Goal: Information Seeking & Learning: Understand process/instructions

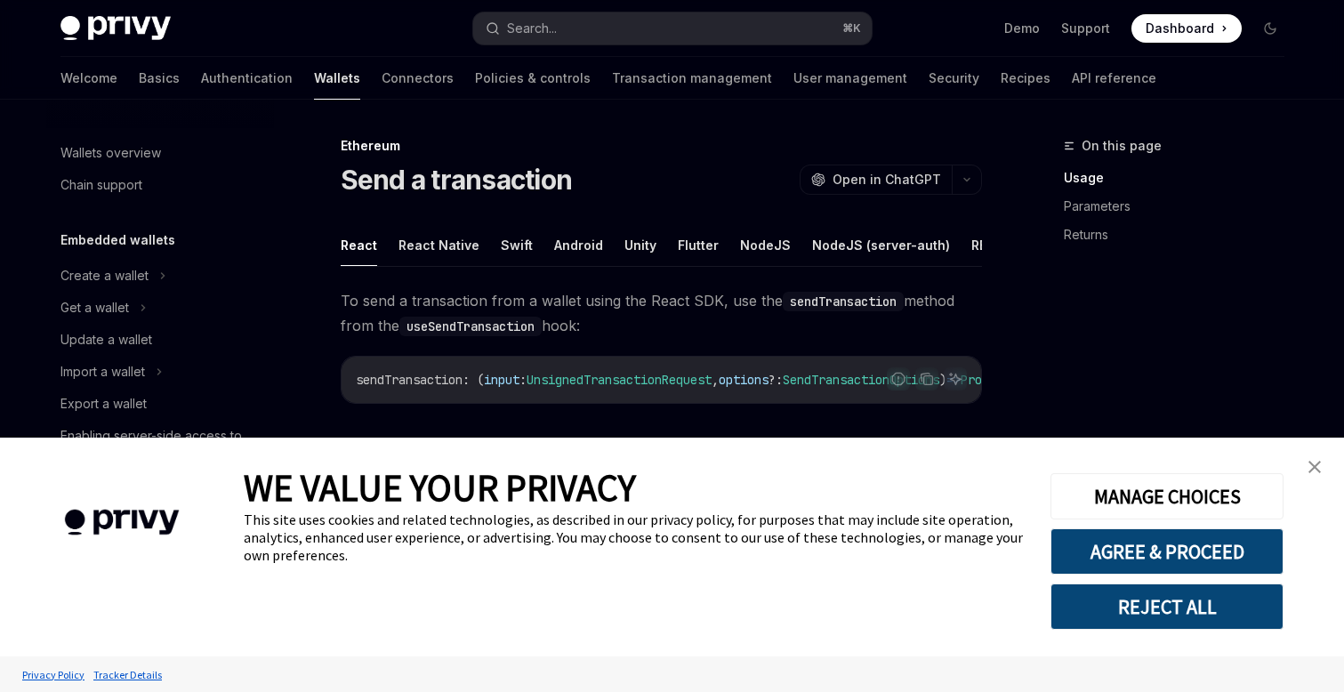
scroll to position [107, 0]
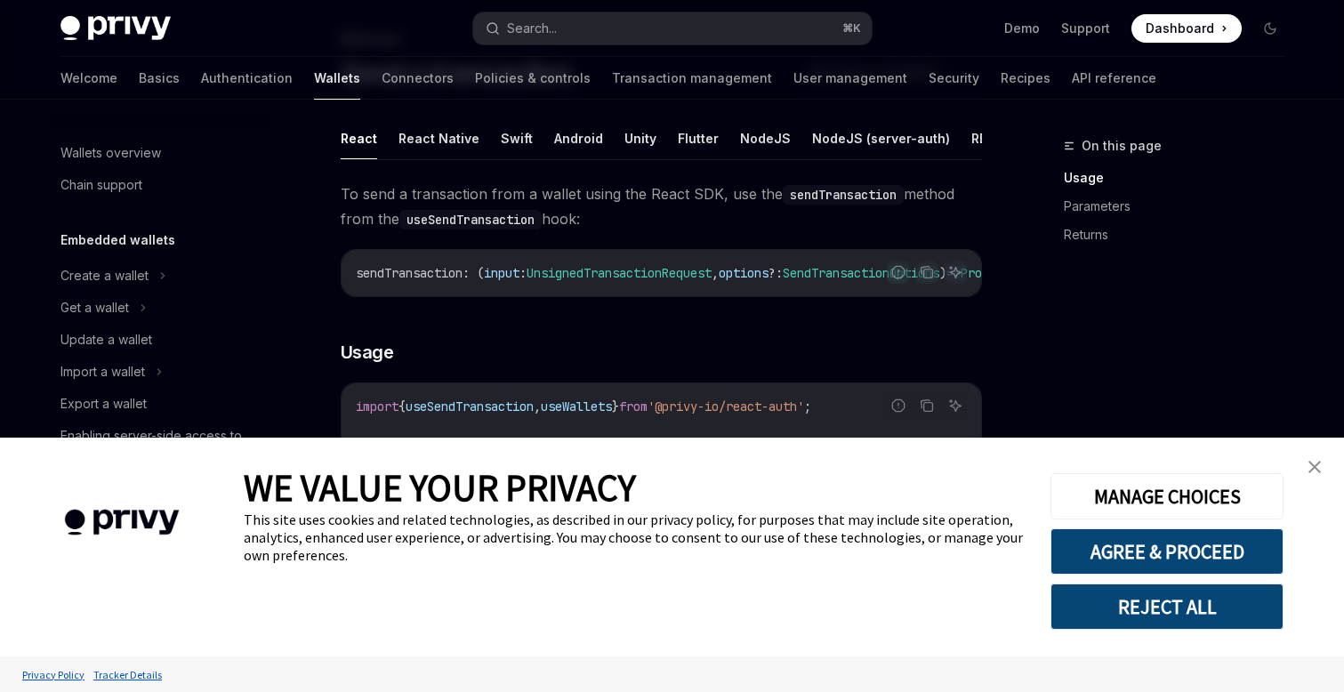
click at [1316, 466] on img "close banner" at bounding box center [1315, 467] width 12 height 12
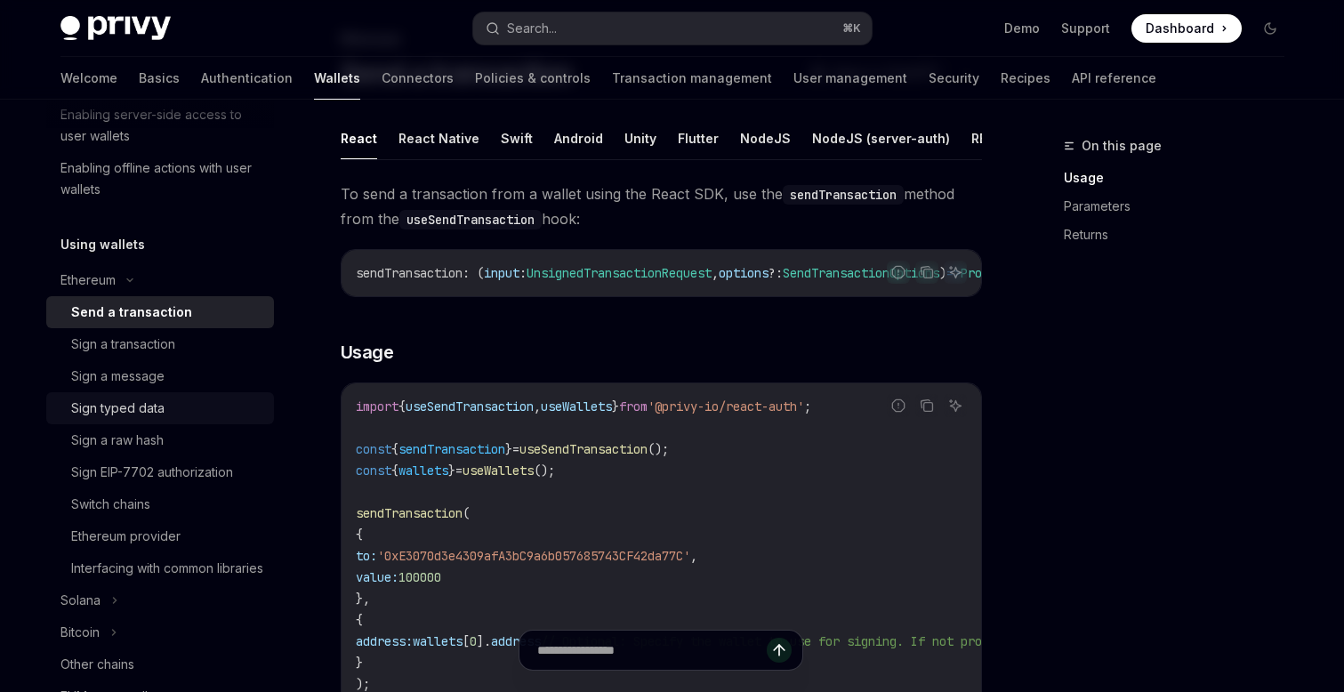
scroll to position [325, 0]
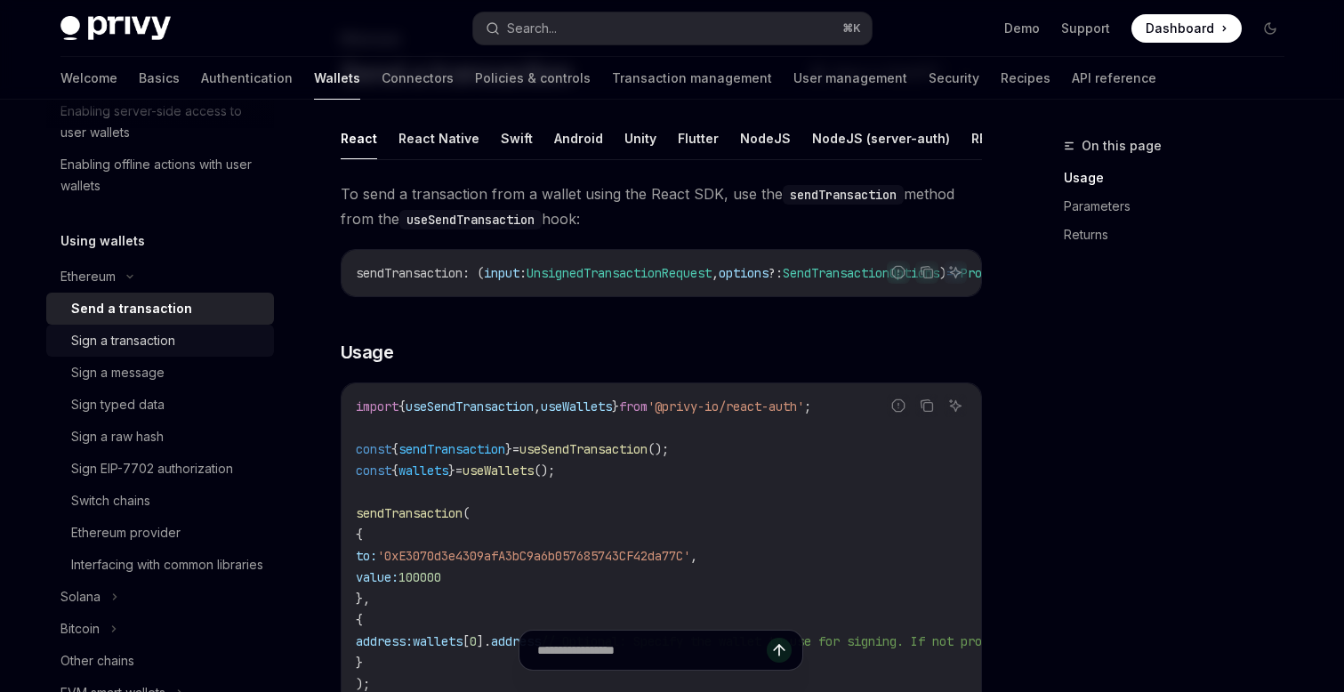
click at [148, 339] on div "Sign a transaction" at bounding box center [123, 340] width 104 height 21
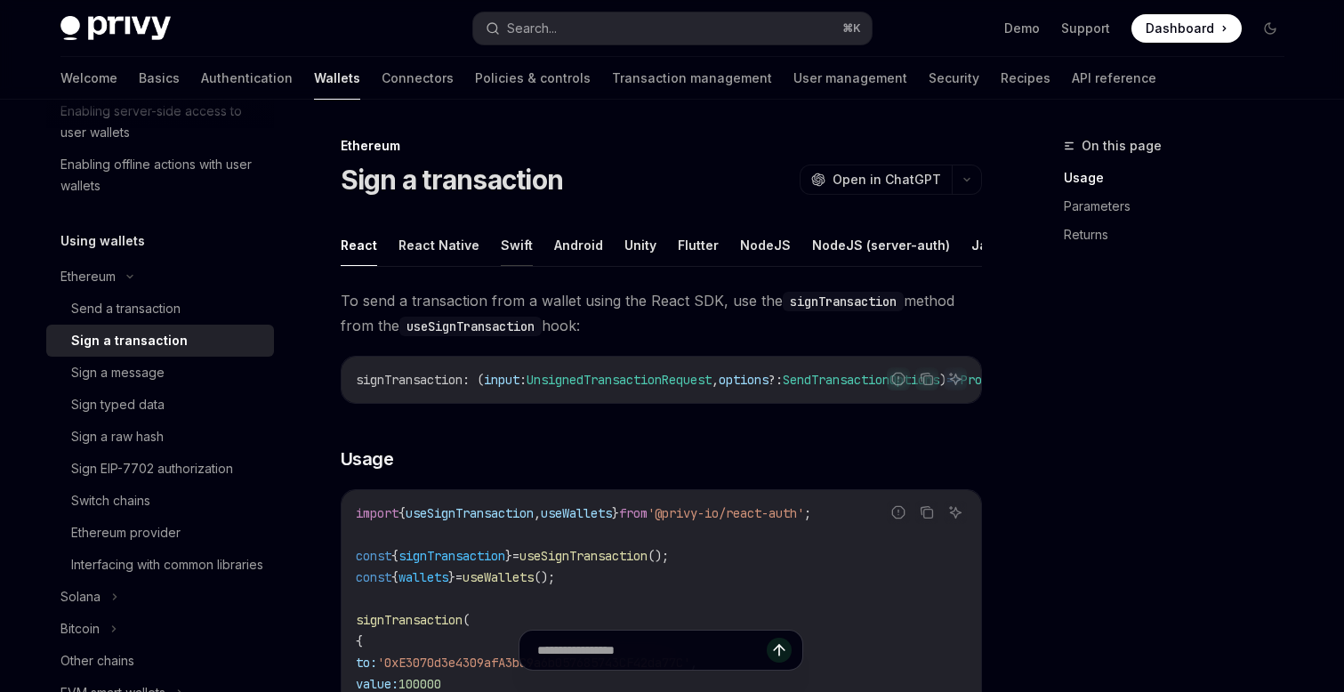
click at [513, 238] on button "Swift" at bounding box center [517, 245] width 32 height 42
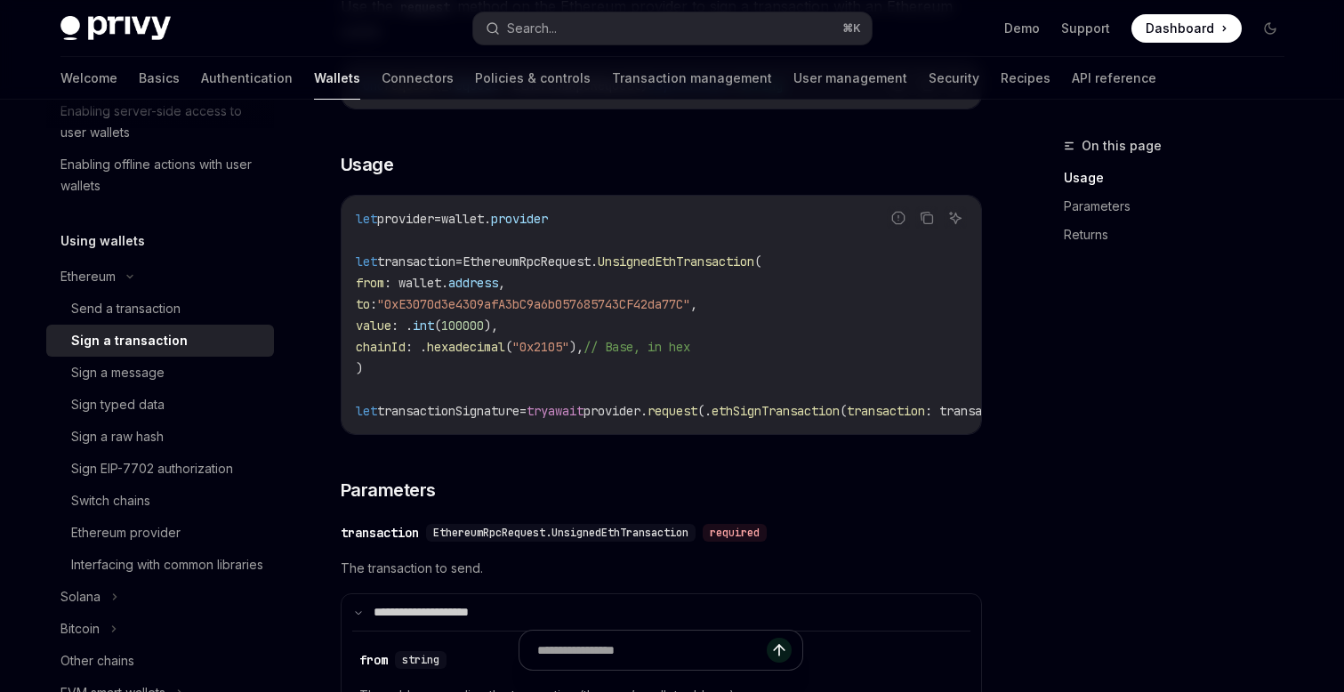
scroll to position [297, 0]
click at [471, 405] on span "transactionSignature" at bounding box center [448, 408] width 142 height 16
copy span "transactionSignature"
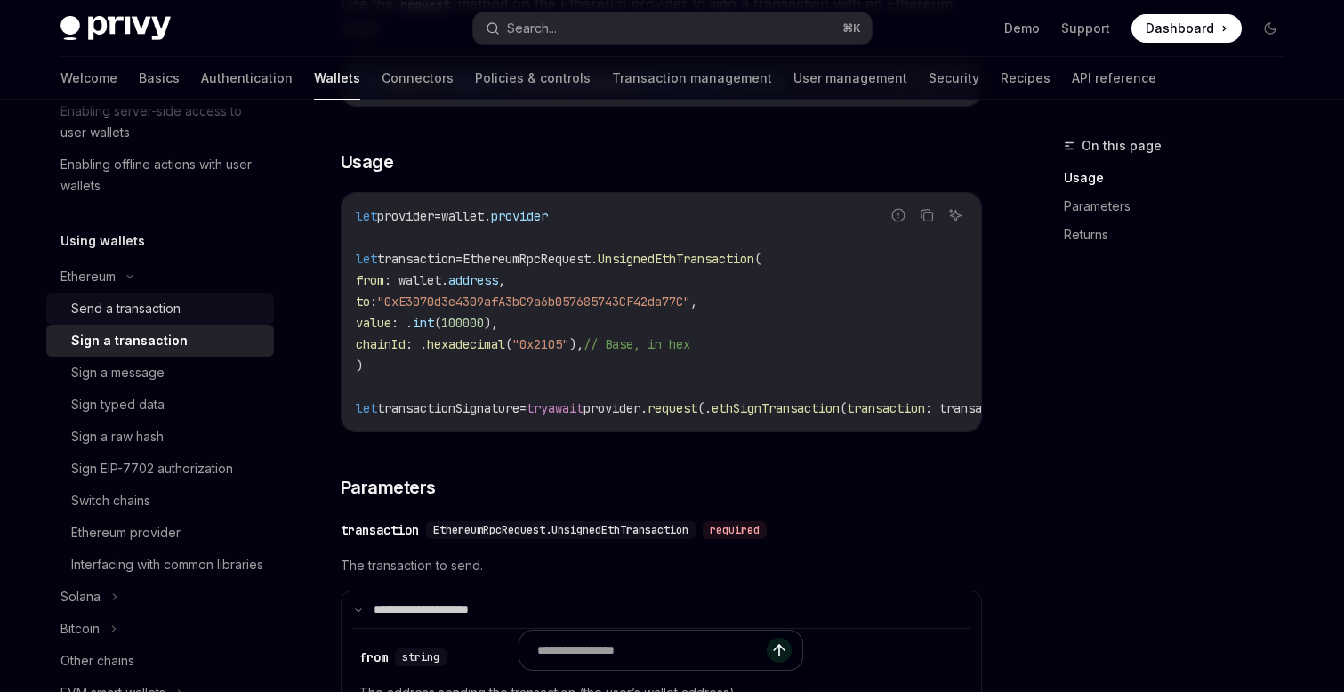
click at [210, 312] on div "Send a transaction" at bounding box center [167, 308] width 192 height 21
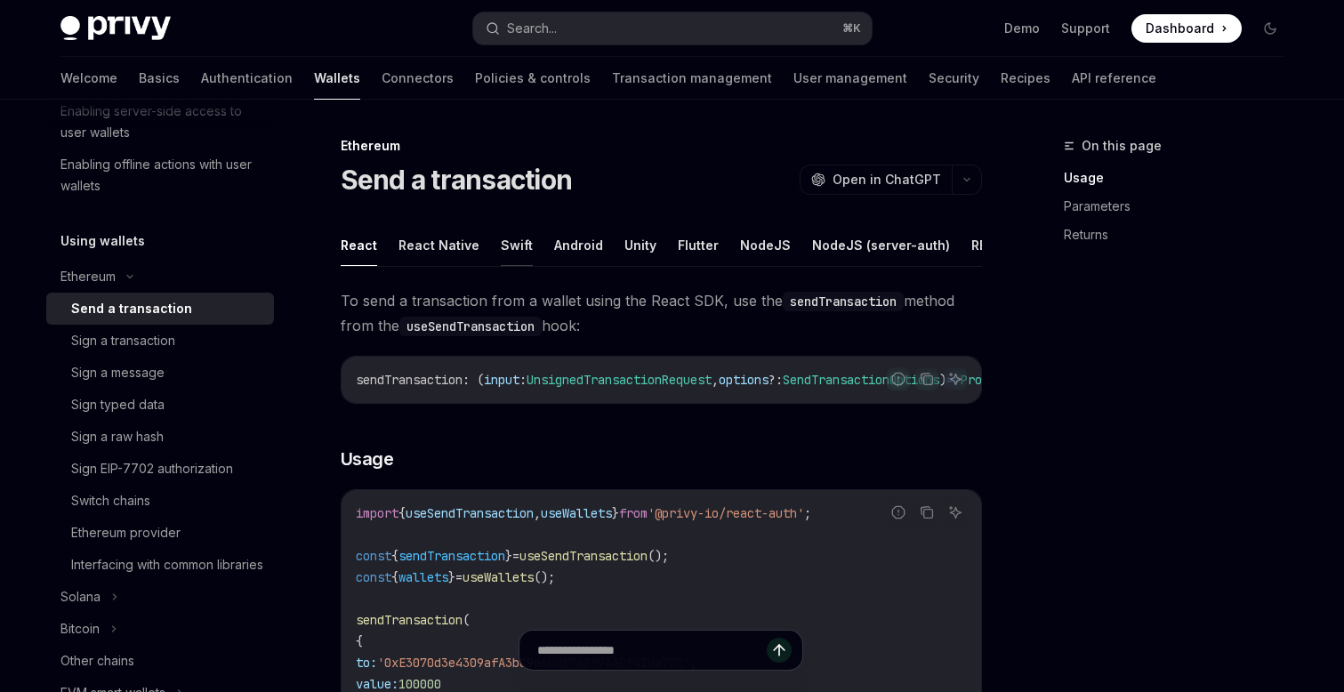
click at [516, 247] on button "Swift" at bounding box center [517, 245] width 32 height 42
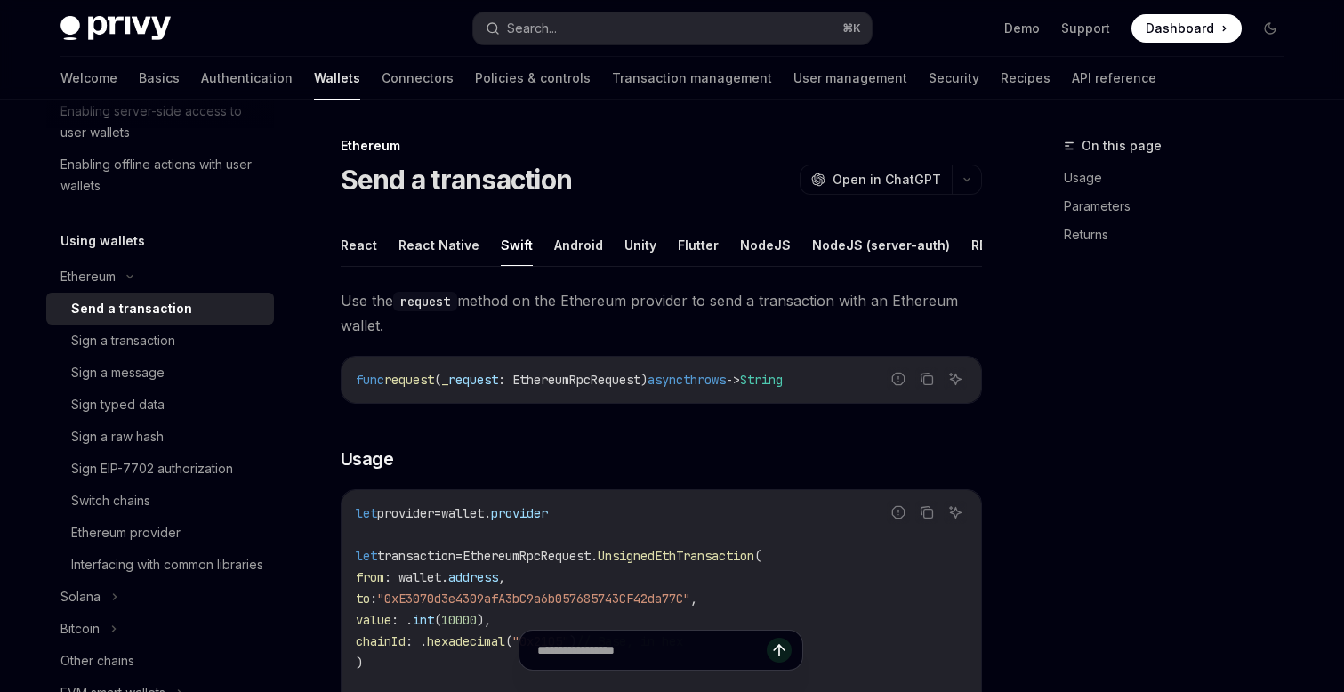
type textarea "*"
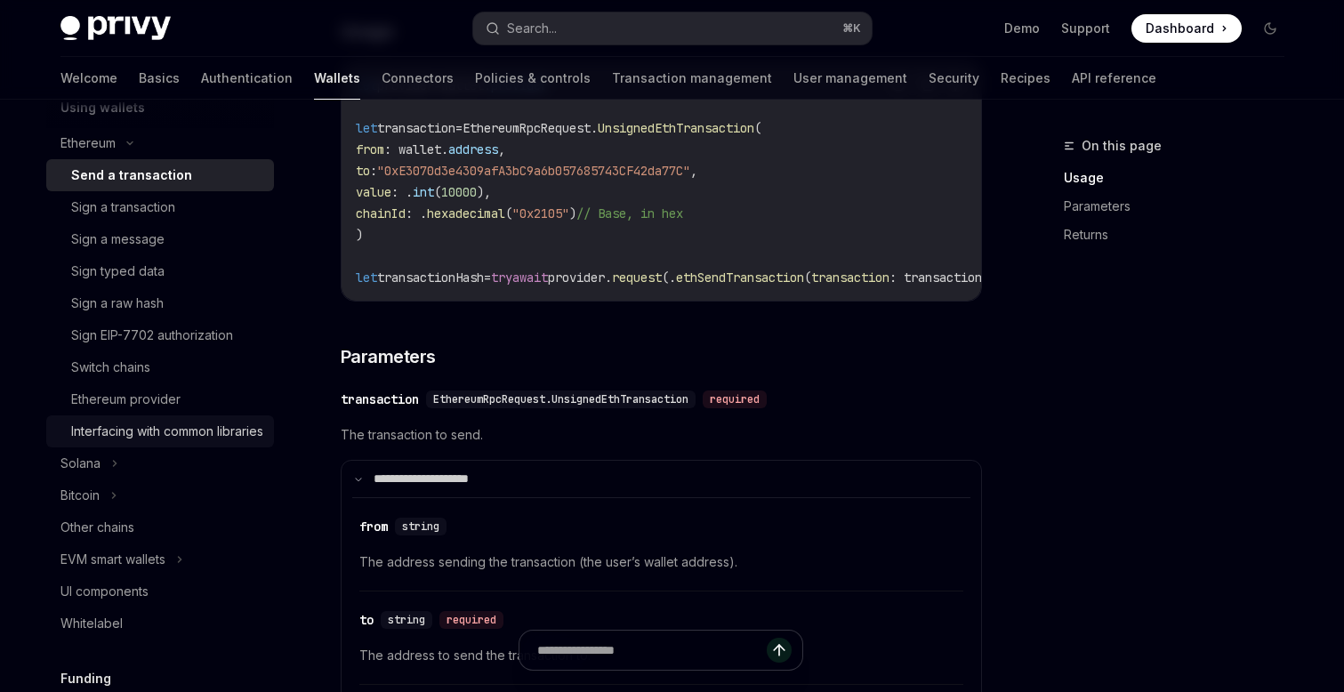
scroll to position [447, 0]
